Goal: Information Seeking & Learning: Learn about a topic

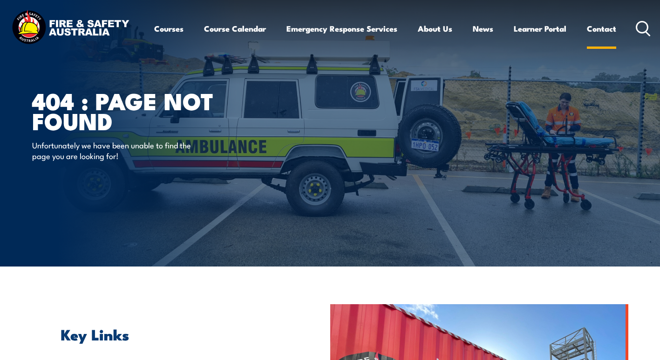
click at [611, 28] on link "Contact" at bounding box center [601, 28] width 29 height 25
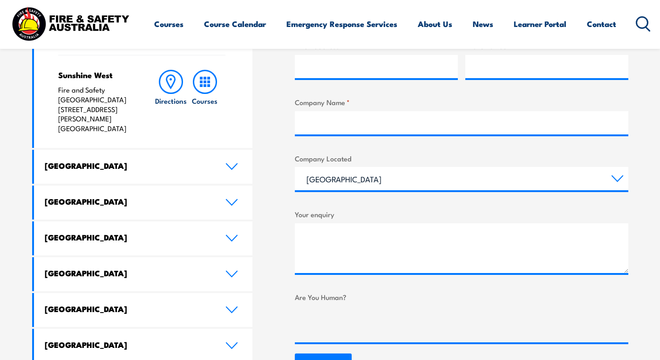
scroll to position [419, 0]
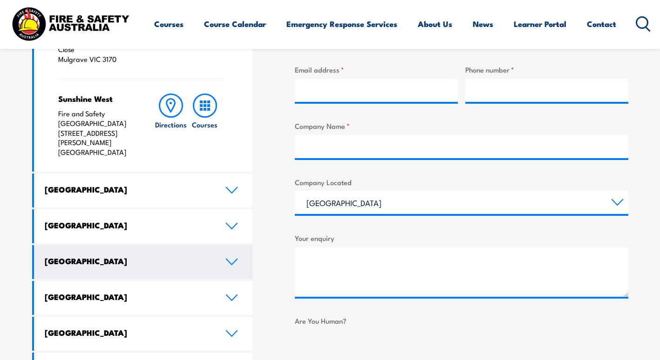
click at [197, 256] on h4 "Western Australia" at bounding box center [128, 261] width 167 height 10
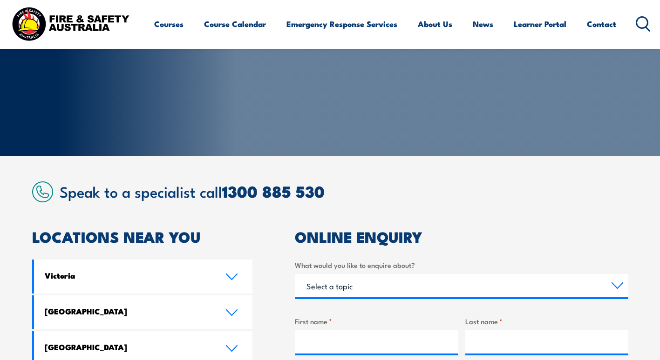
scroll to position [47, 0]
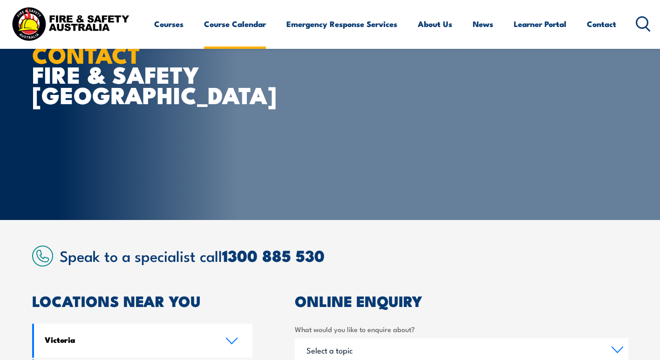
click at [218, 26] on link "Course Calendar" at bounding box center [235, 24] width 62 height 25
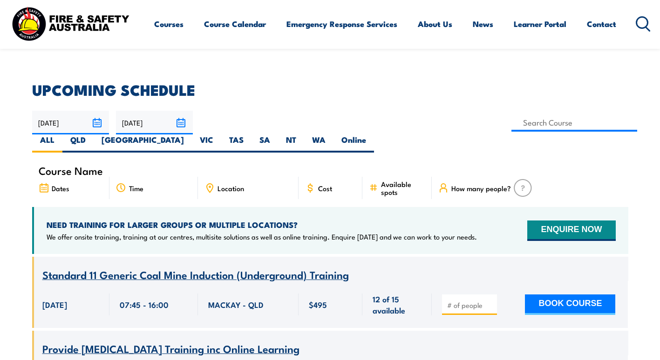
scroll to position [186, 0]
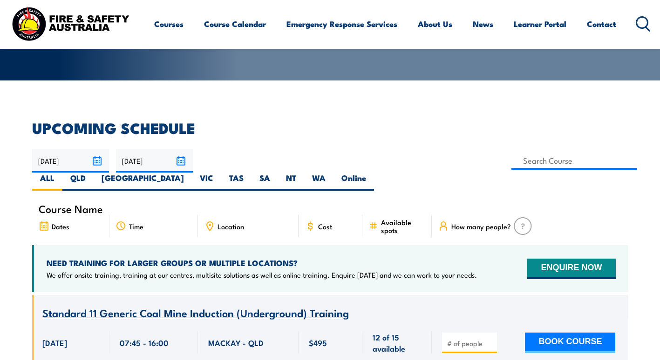
click at [218, 223] on span "Location" at bounding box center [230, 227] width 27 height 8
click at [213, 222] on icon at bounding box center [210, 226] width 6 height 8
click at [211, 222] on icon at bounding box center [210, 226] width 6 height 8
click at [233, 223] on span "Location" at bounding box center [230, 227] width 27 height 8
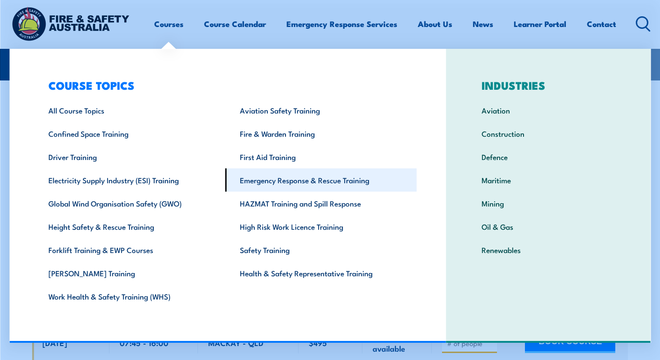
click at [289, 178] on link "Emergency Response & Rescue Training" at bounding box center [320, 180] width 191 height 23
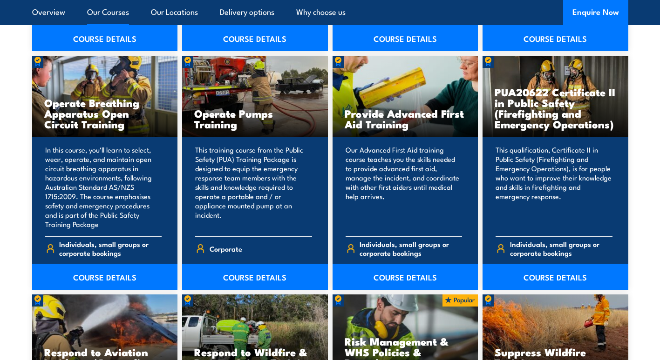
scroll to position [1164, 0]
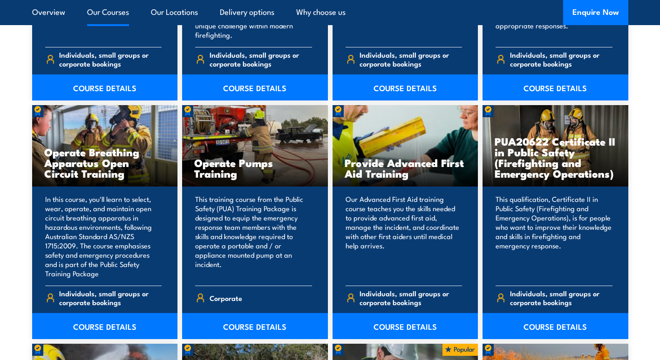
click at [107, 13] on link "Our Courses" at bounding box center [108, 12] width 42 height 25
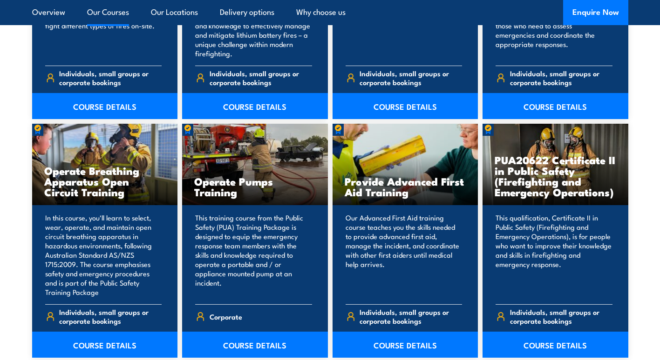
click at [107, 13] on link "Our Courses" at bounding box center [108, 12] width 42 height 25
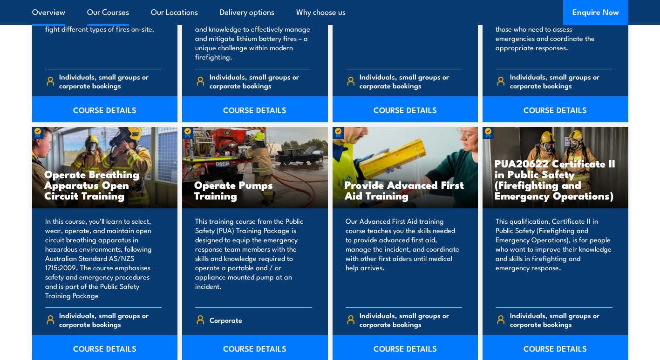
click at [54, 10] on link "Overview" at bounding box center [48, 12] width 33 height 25
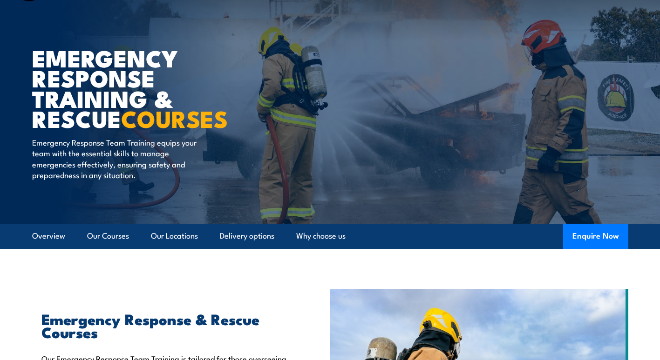
scroll to position [1, 0]
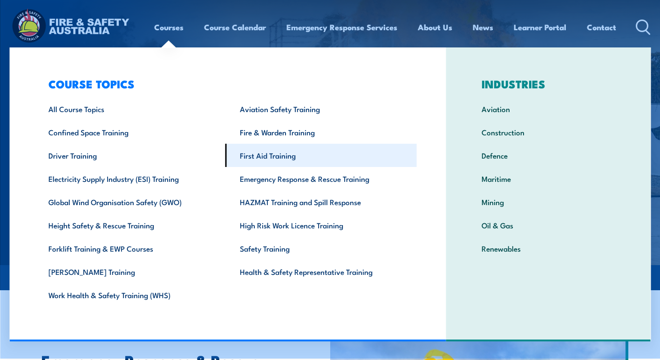
click at [284, 155] on link "First Aid Training" at bounding box center [320, 155] width 191 height 23
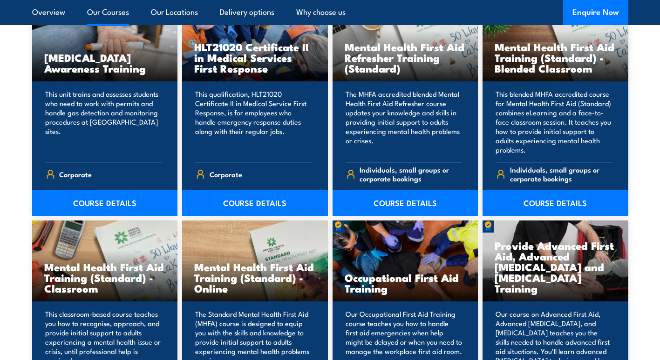
scroll to position [931, 0]
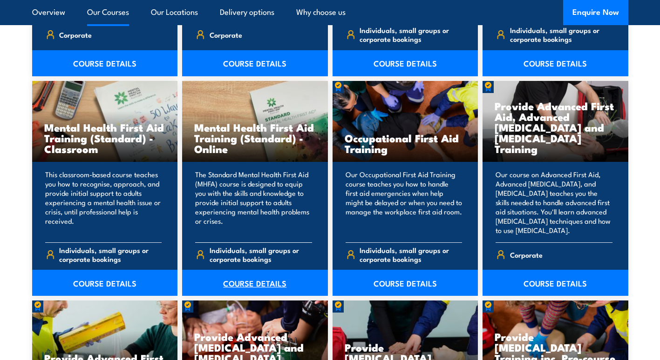
click at [247, 285] on link "COURSE DETAILS" at bounding box center [255, 283] width 146 height 26
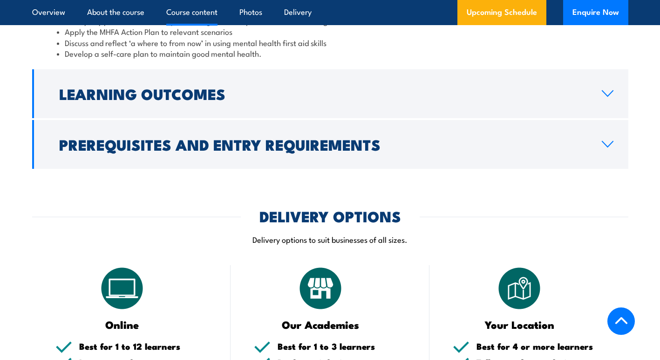
scroll to position [1350, 0]
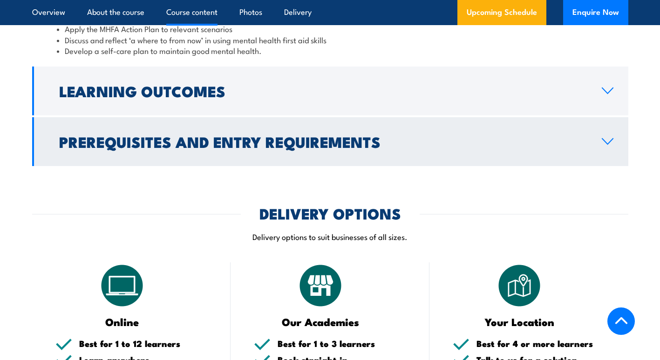
click at [592, 134] on link "Prerequisites and Entry Requirements" at bounding box center [330, 141] width 596 height 49
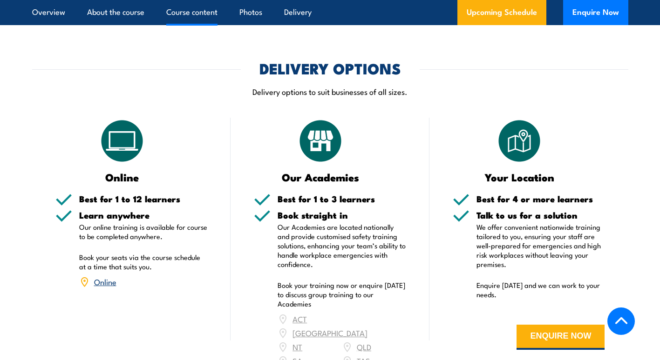
scroll to position [1115, 0]
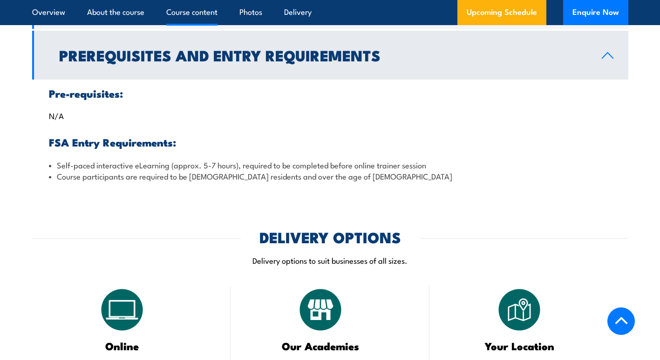
click at [578, 48] on h2 "Prerequisites and Entry Requirements" at bounding box center [322, 54] width 527 height 13
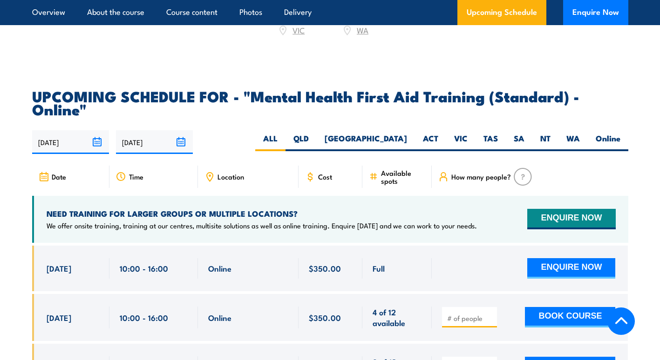
scroll to position [1534, 0]
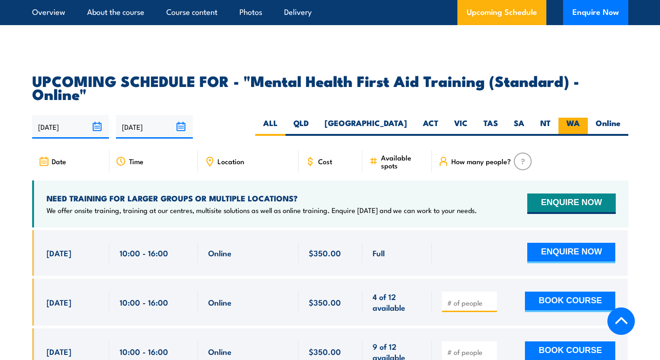
click at [574, 118] on label "WA" at bounding box center [572, 127] width 29 height 18
click at [580, 118] on input "WA" at bounding box center [583, 121] width 6 height 6
radio input "true"
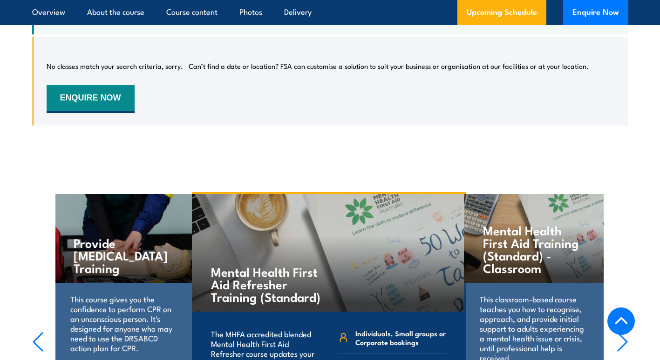
scroll to position [1964, 0]
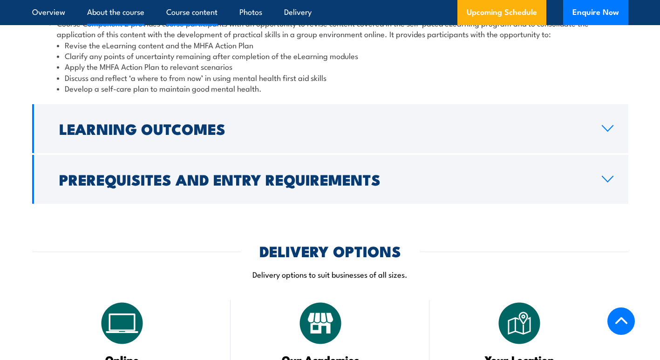
click at [109, 11] on link "About the course" at bounding box center [115, 12] width 57 height 25
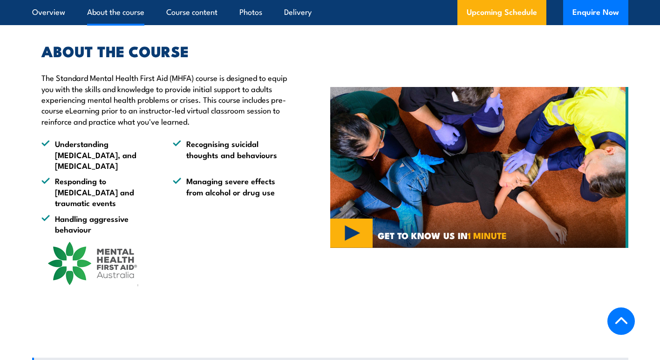
scroll to position [661, 0]
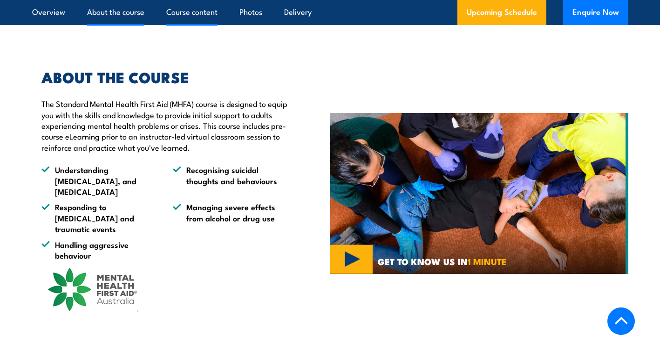
click at [189, 11] on link "Course content" at bounding box center [191, 12] width 51 height 25
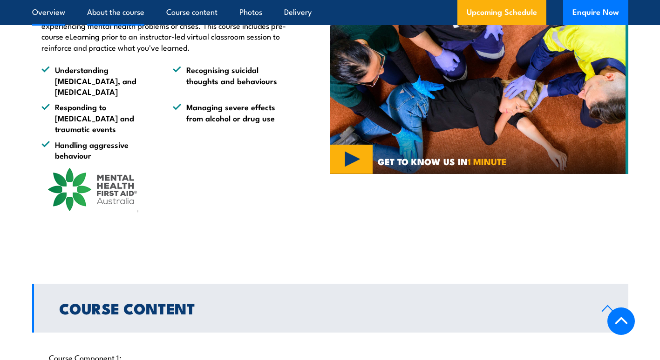
click at [59, 10] on link "Overview" at bounding box center [48, 12] width 33 height 25
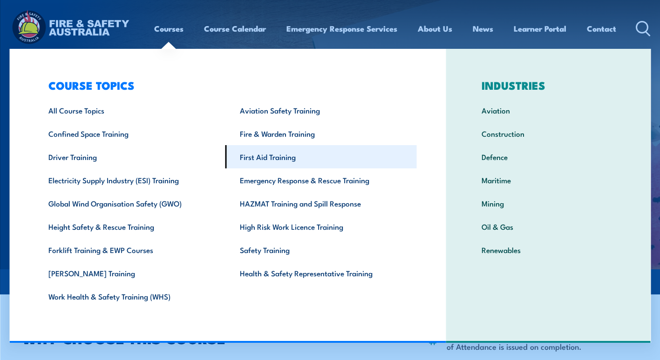
click at [292, 161] on link "First Aid Training" at bounding box center [320, 156] width 191 height 23
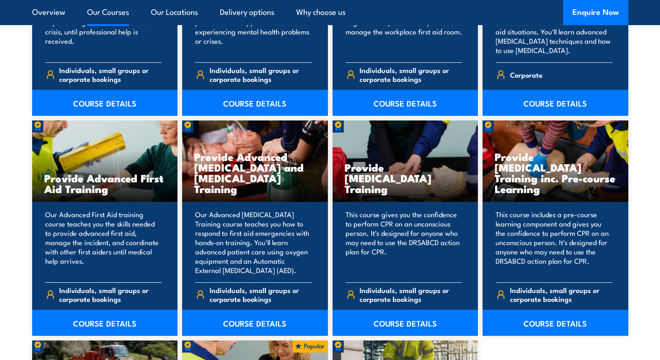
scroll to position [1164, 0]
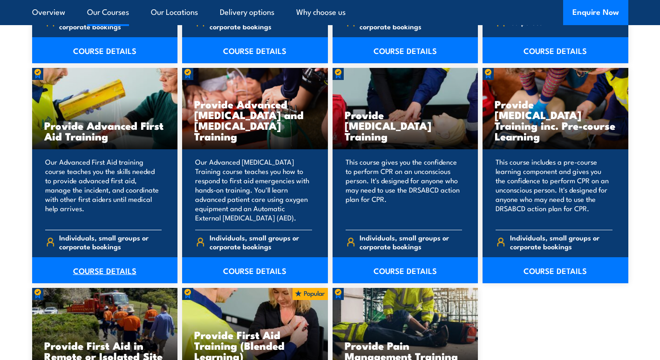
click at [74, 269] on link "COURSE DETAILS" at bounding box center [105, 270] width 146 height 26
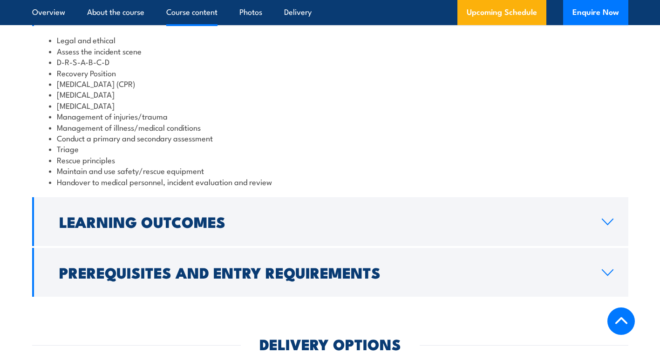
scroll to position [885, 0]
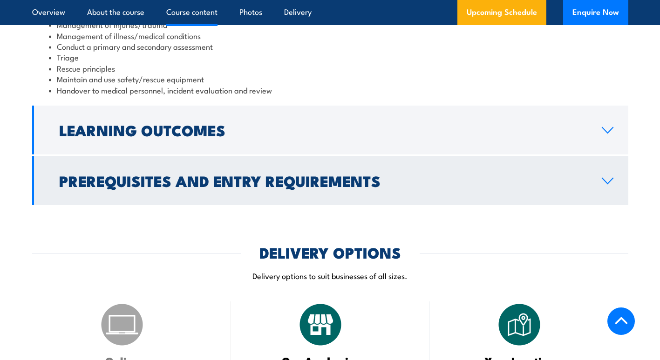
click at [457, 174] on h2 "Prerequisites and Entry Requirements" at bounding box center [322, 180] width 527 height 13
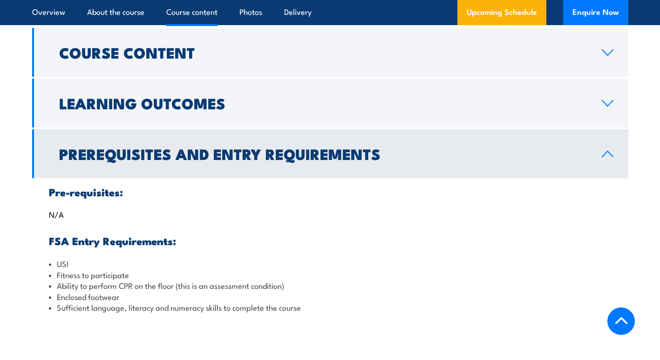
scroll to position [739, 0]
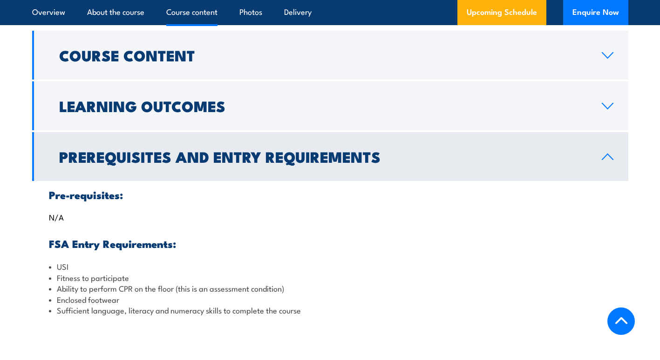
click at [470, 150] on h2 "Prerequisites and Entry Requirements" at bounding box center [322, 156] width 527 height 13
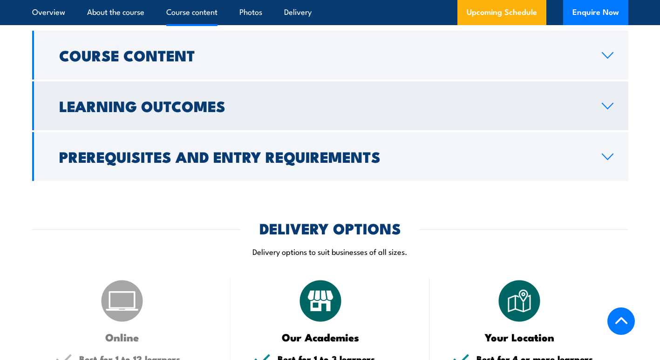
click at [593, 99] on link "Learning Outcomes" at bounding box center [330, 105] width 596 height 49
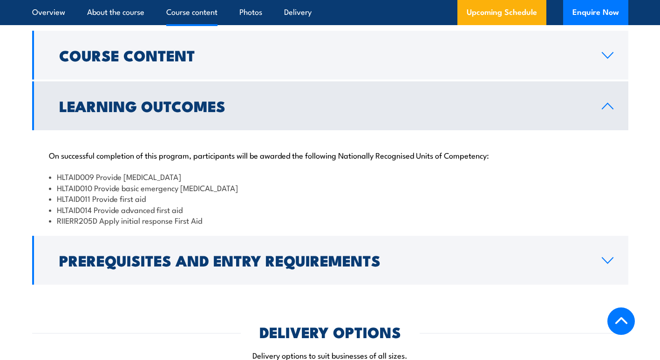
click at [591, 101] on link "Learning Outcomes" at bounding box center [330, 105] width 596 height 49
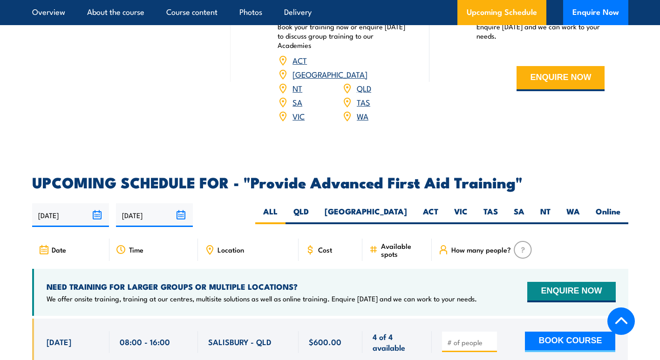
scroll to position [1298, 0]
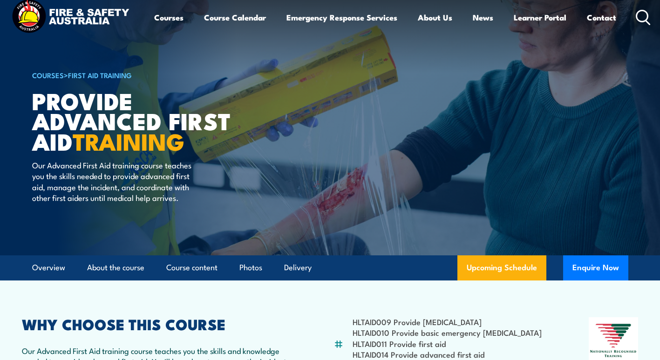
scroll to position [0, 0]
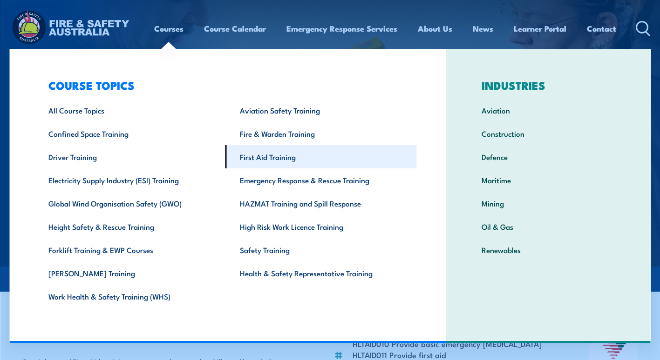
click at [282, 160] on link "First Aid Training" at bounding box center [320, 156] width 191 height 23
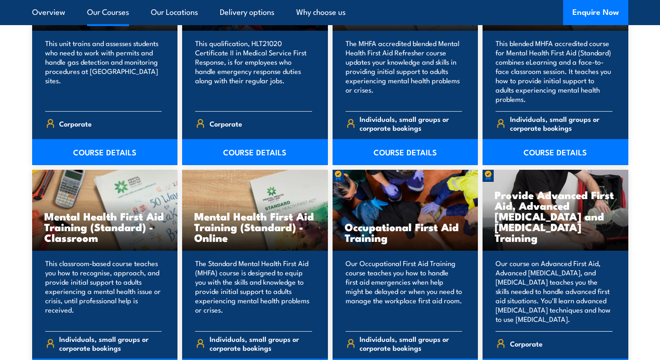
scroll to position [791, 0]
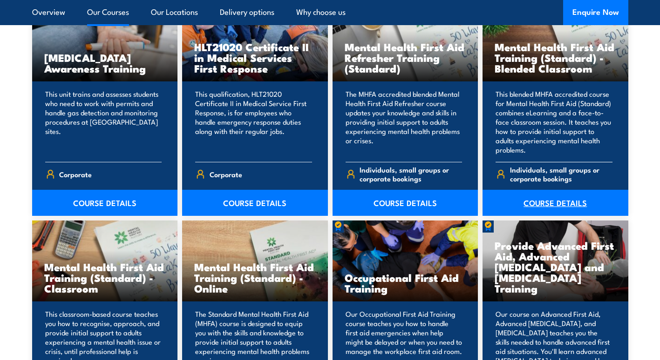
click at [565, 205] on link "COURSE DETAILS" at bounding box center [555, 203] width 146 height 26
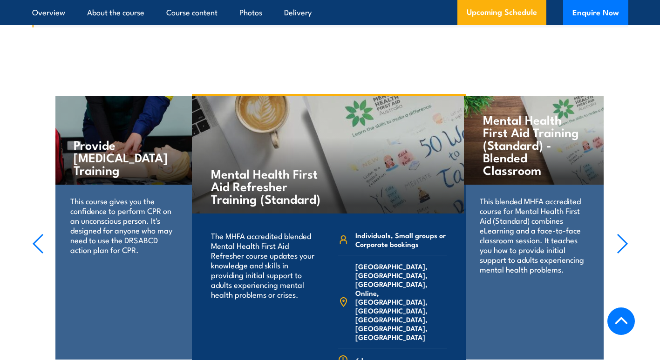
scroll to position [1816, 0]
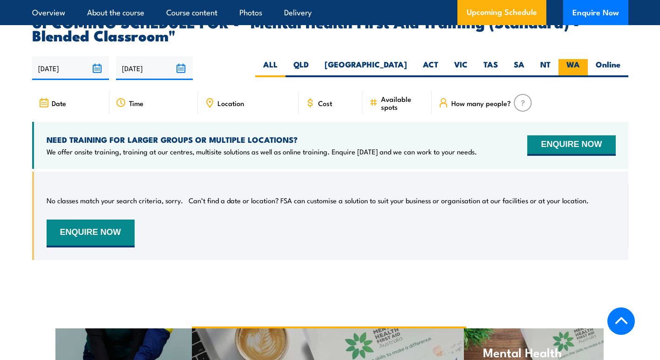
click at [574, 70] on label "WA" at bounding box center [572, 68] width 29 height 18
click at [580, 65] on input "WA" at bounding box center [583, 62] width 6 height 6
radio input "true"
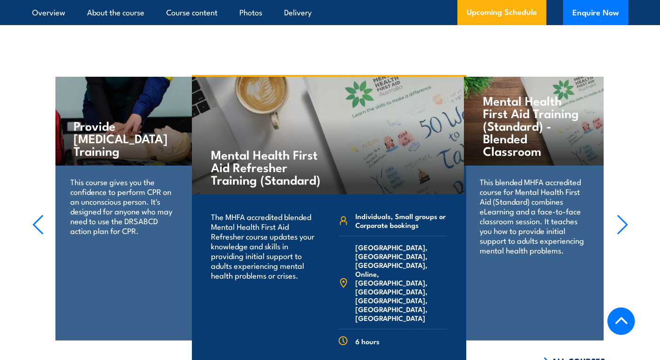
scroll to position [2069, 0]
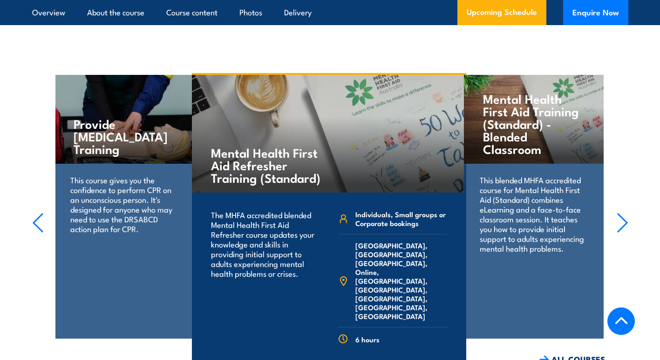
click at [615, 229] on section "Mental Health First Aid Training (Standard) - Blended Classroom This blended MH…" at bounding box center [330, 219] width 660 height 292
click at [621, 228] on icon "button" at bounding box center [622, 223] width 12 height 20
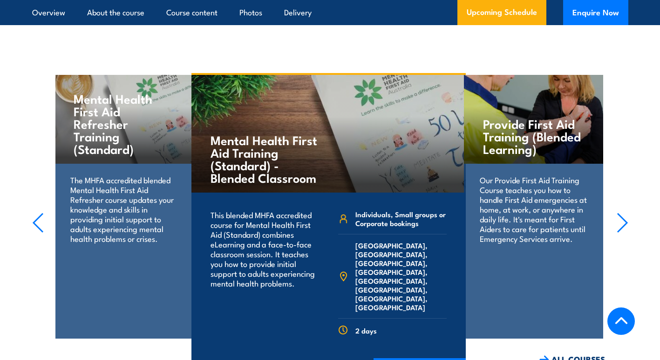
click at [619, 227] on icon "button" at bounding box center [622, 223] width 12 height 20
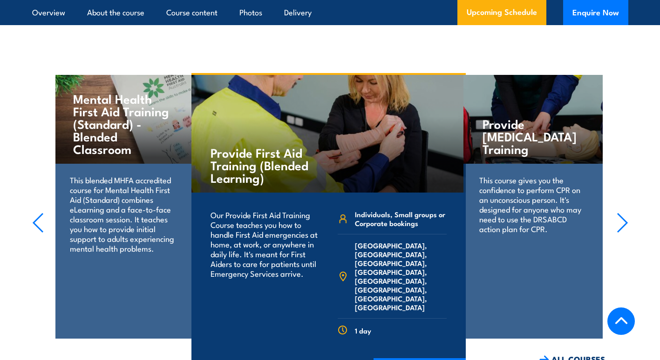
click at [37, 230] on icon "button" at bounding box center [38, 223] width 12 height 20
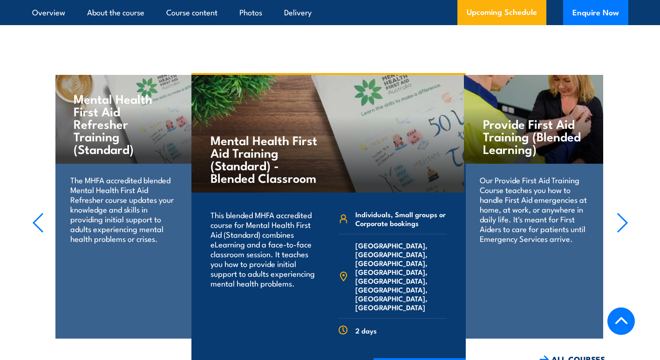
click at [616, 229] on icon "button" at bounding box center [622, 223] width 12 height 20
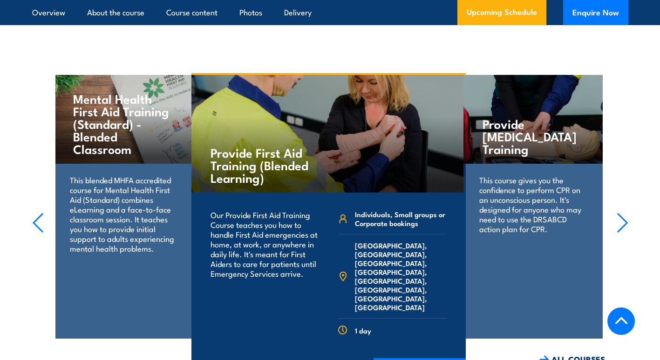
click at [616, 229] on icon "button" at bounding box center [622, 223] width 12 height 20
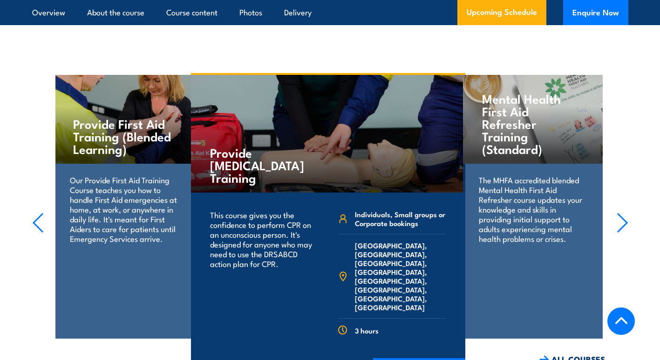
click at [615, 227] on section "Mental Health First Aid Training (Standard) - Blended Classroom This blended MH…" at bounding box center [330, 219] width 660 height 292
click at [620, 228] on icon "button" at bounding box center [622, 223] width 12 height 20
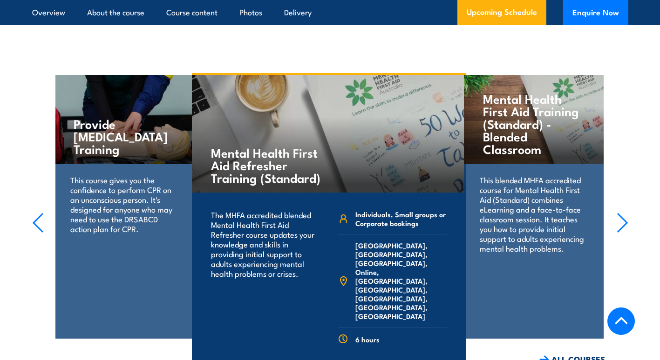
click at [620, 228] on icon "button" at bounding box center [622, 223] width 12 height 20
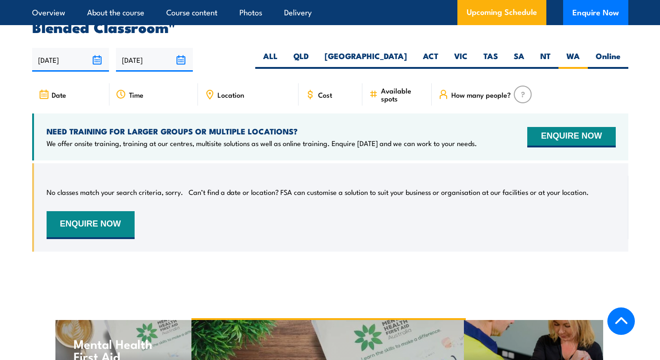
scroll to position [1790, 0]
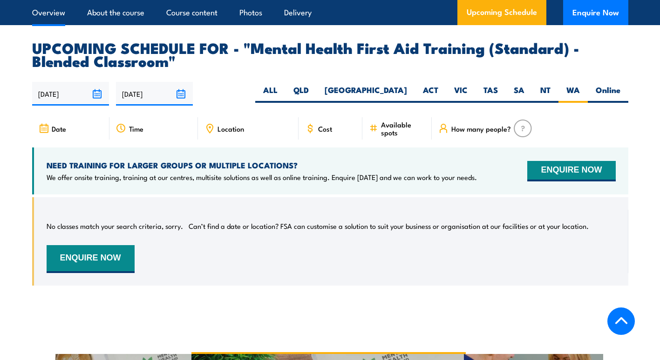
click at [49, 18] on link "Overview" at bounding box center [48, 12] width 33 height 25
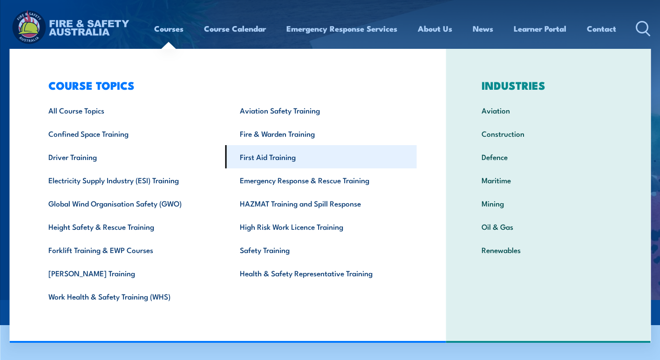
click at [281, 165] on link "First Aid Training" at bounding box center [320, 156] width 191 height 23
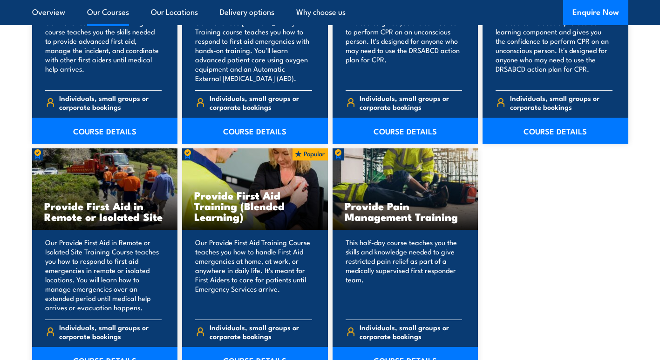
scroll to position [1117, 0]
